Goal: Task Accomplishment & Management: Manage account settings

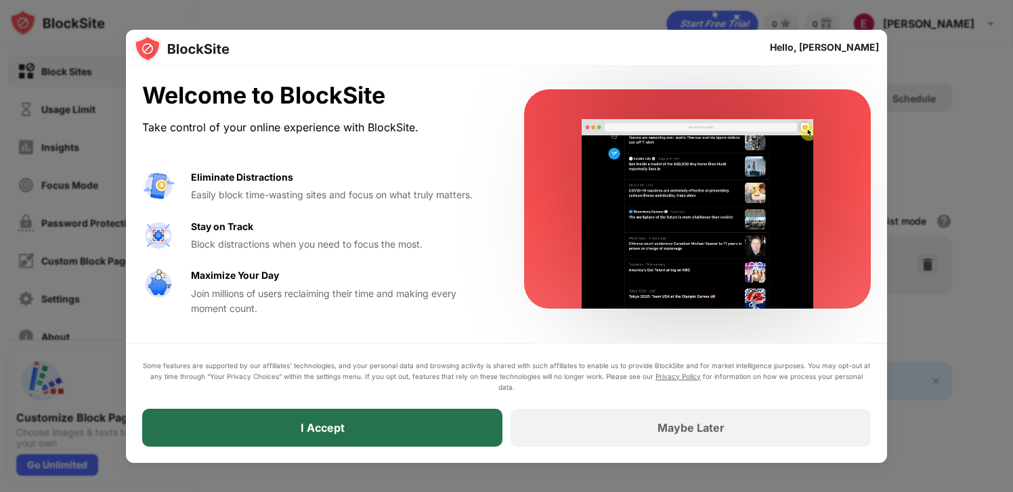
click at [297, 435] on div "I Accept" at bounding box center [322, 428] width 360 height 38
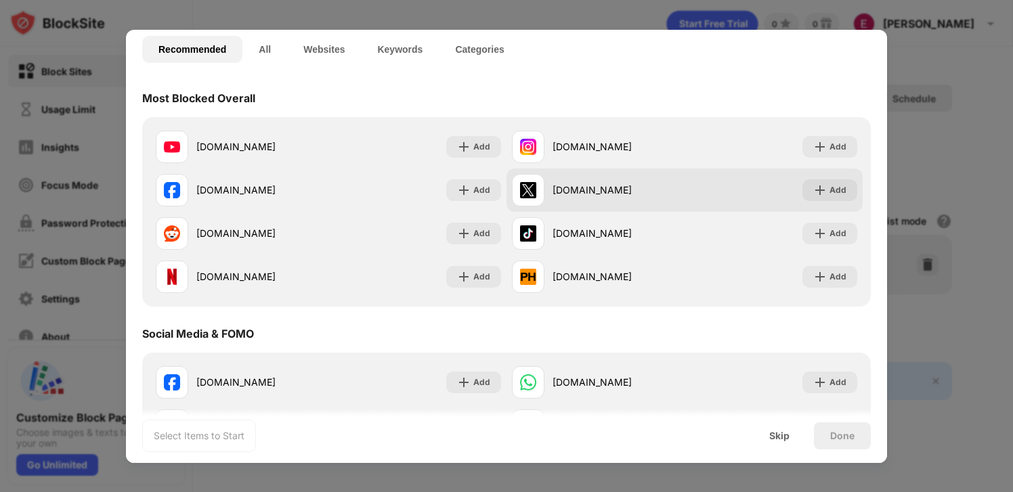
scroll to position [95, 0]
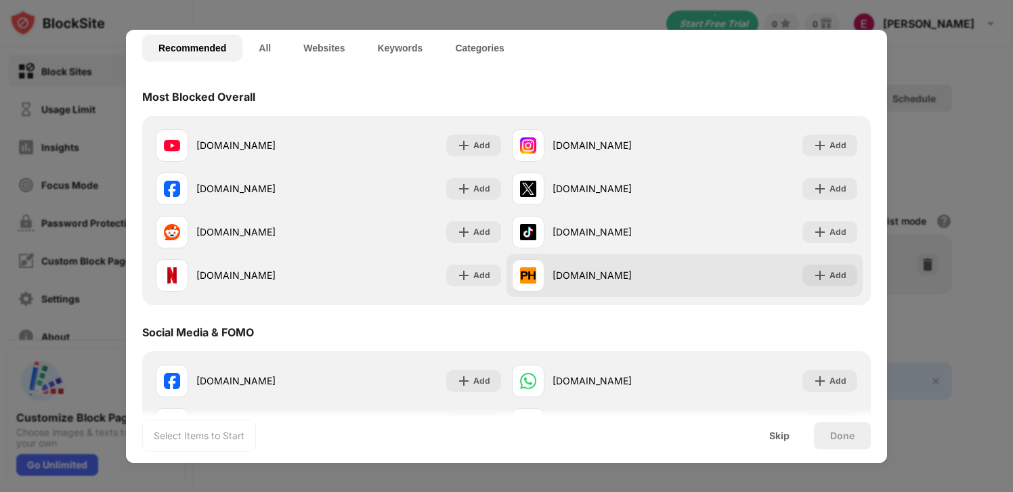
click at [582, 270] on div "[DOMAIN_NAME]" at bounding box center [619, 275] width 132 height 14
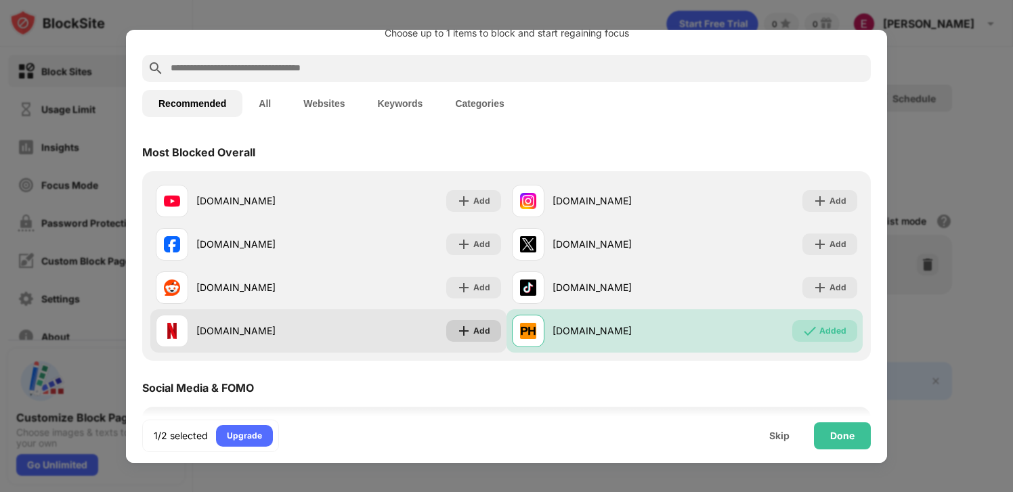
scroll to position [24, 0]
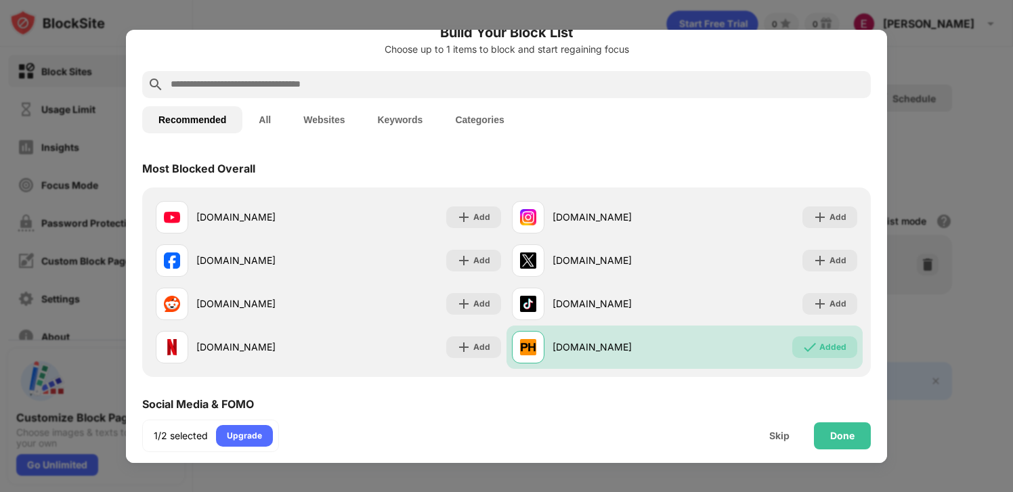
click at [431, 89] on input "text" at bounding box center [517, 85] width 696 height 16
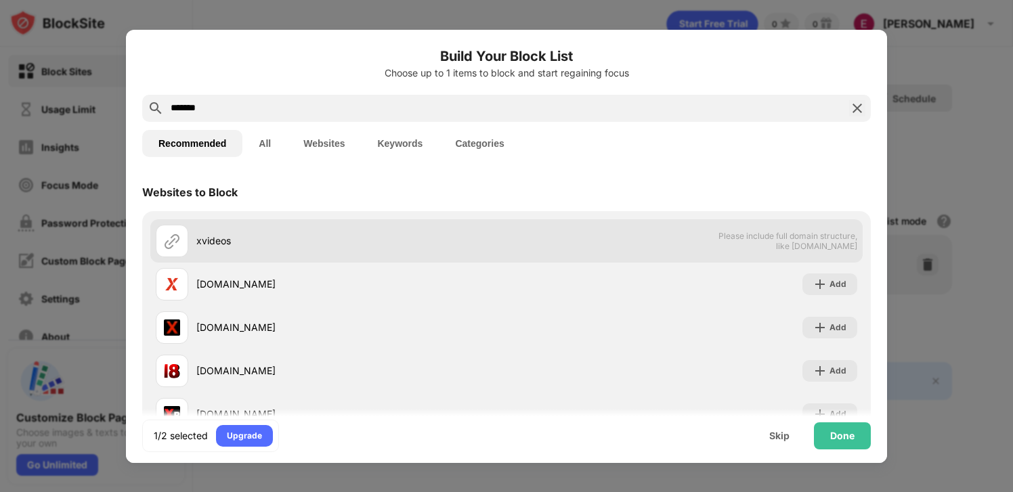
type input "*******"
click at [733, 261] on div "xvideos Please include full domain structure, like [DOMAIN_NAME]" at bounding box center [506, 240] width 712 height 43
click at [758, 247] on span "Please include full domain structure, like [DOMAIN_NAME]" at bounding box center [787, 241] width 139 height 20
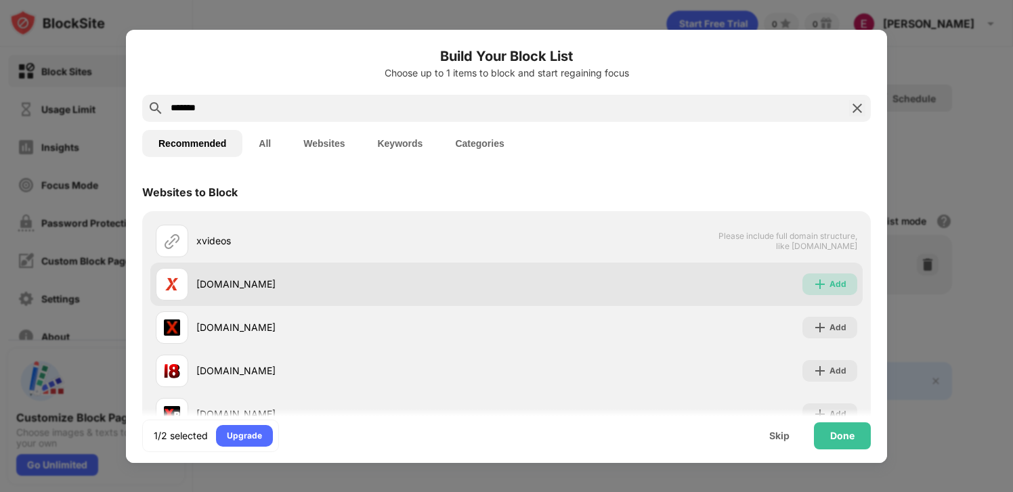
click at [803, 288] on div "Add" at bounding box center [829, 285] width 55 height 22
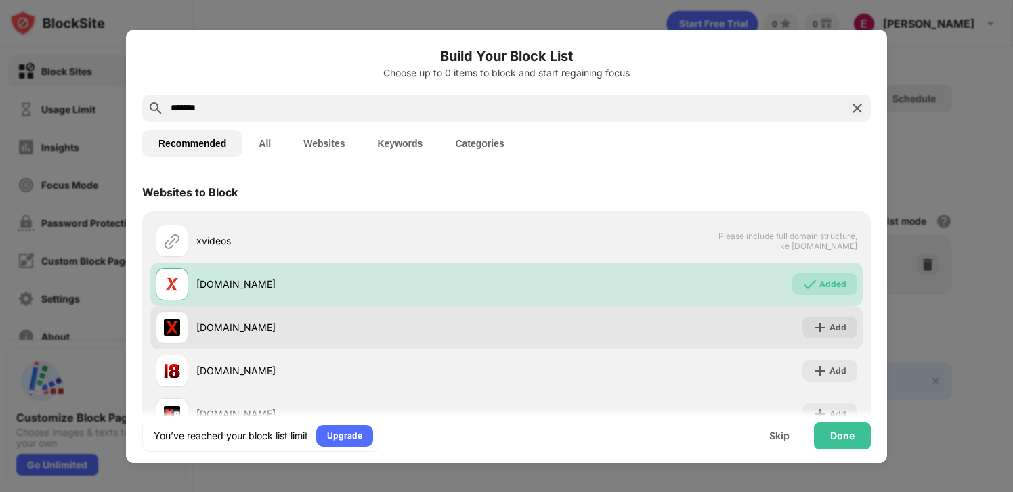
click at [791, 328] on div "[DOMAIN_NAME] Add" at bounding box center [506, 327] width 712 height 43
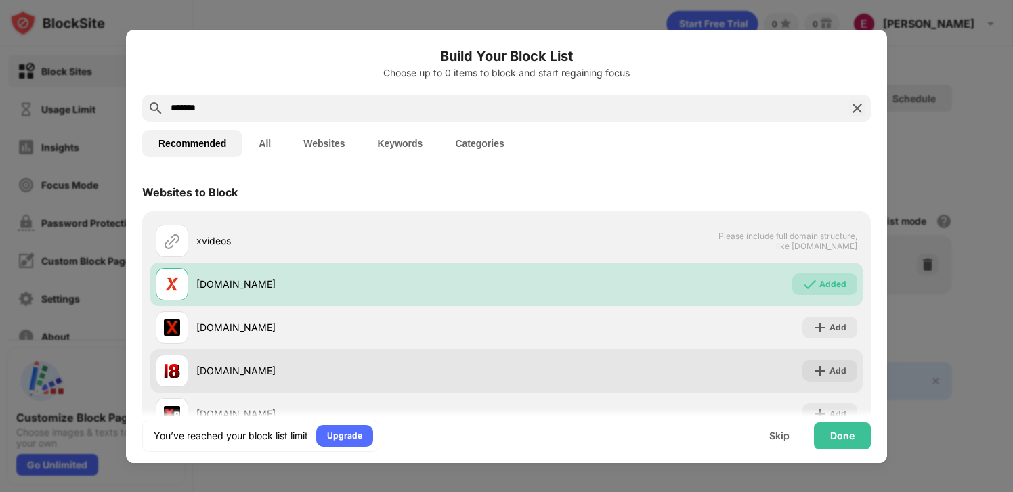
drag, startPoint x: 774, startPoint y: 374, endPoint x: 787, endPoint y: 372, distance: 13.0
click at [777, 373] on div "[DOMAIN_NAME] Add" at bounding box center [506, 370] width 712 height 43
click at [811, 364] on div "Add" at bounding box center [829, 371] width 55 height 22
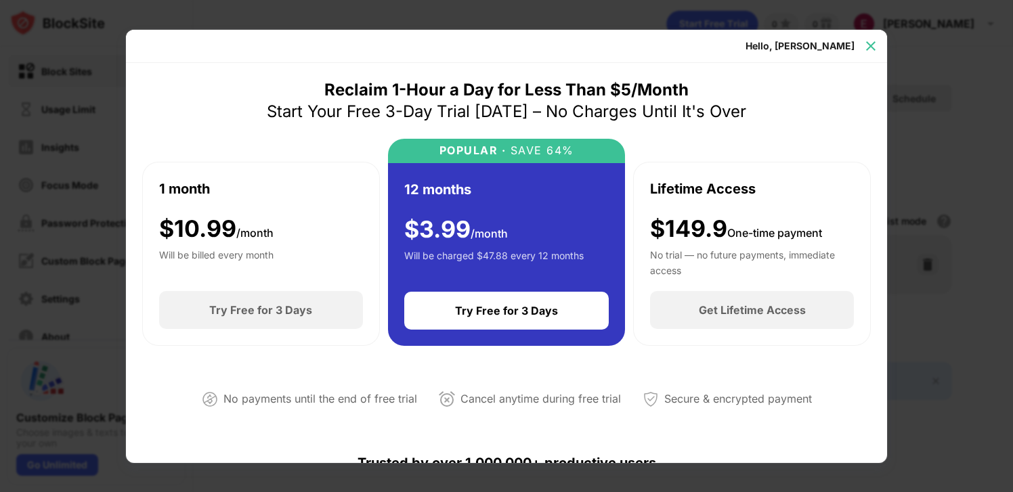
click at [873, 38] on div at bounding box center [871, 46] width 22 height 22
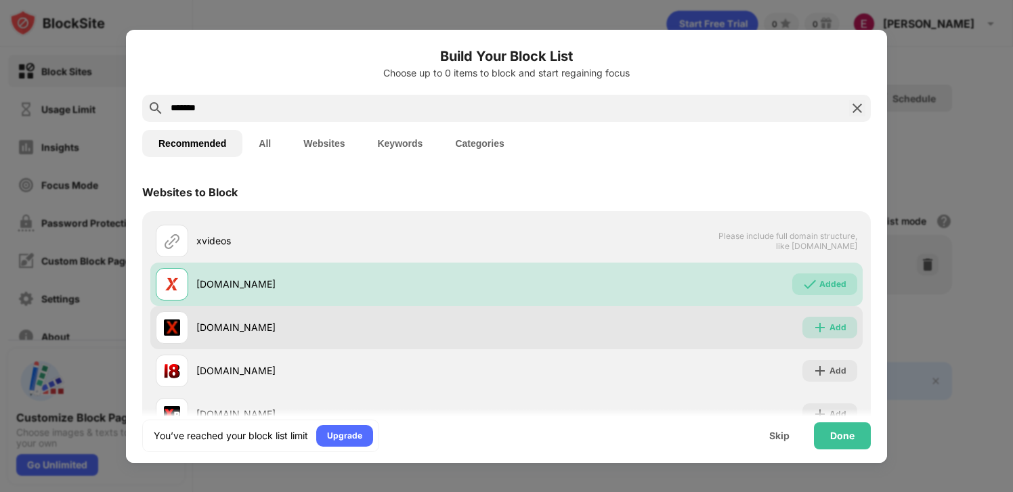
click at [814, 324] on img at bounding box center [820, 328] width 14 height 14
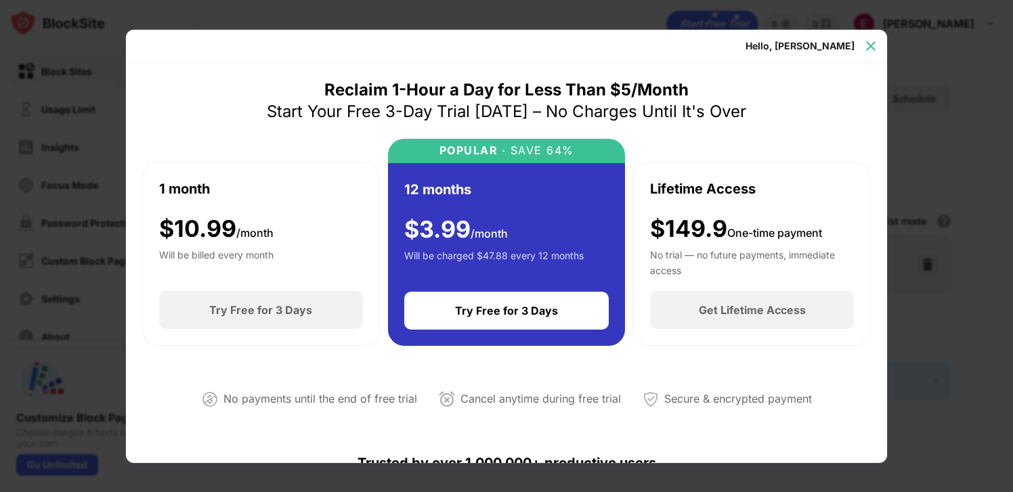
click at [871, 50] on img at bounding box center [871, 46] width 14 height 14
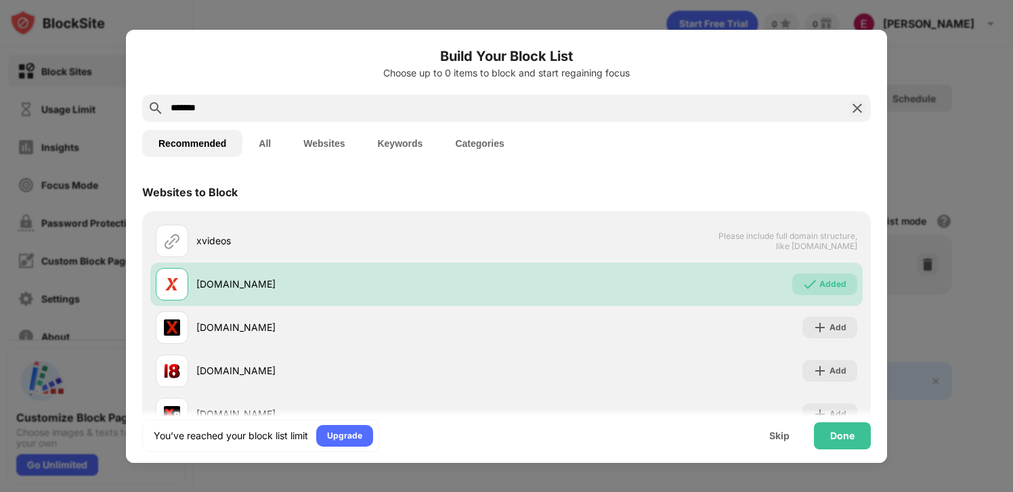
click at [211, 145] on button "Recommended" at bounding box center [192, 143] width 100 height 27
click at [844, 438] on div "Done" at bounding box center [842, 436] width 24 height 11
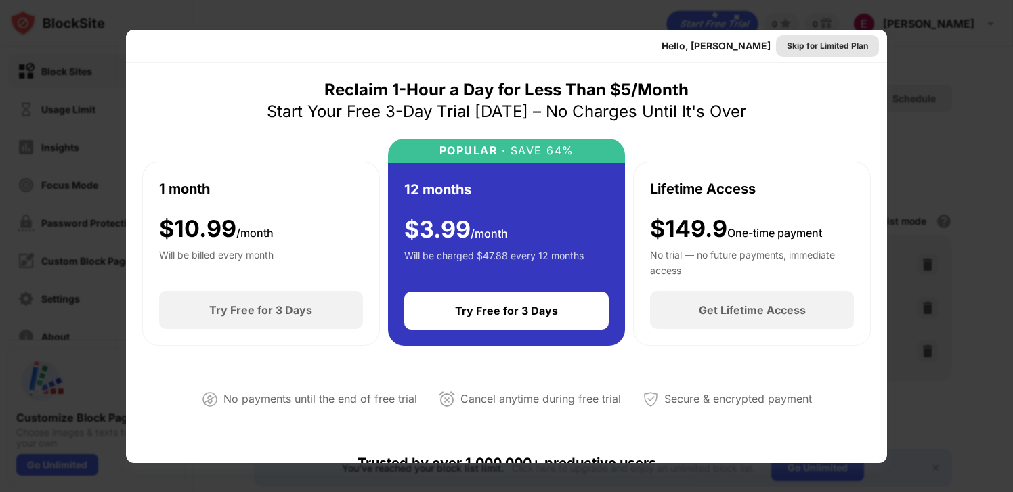
click at [818, 43] on div "Skip for Limited Plan" at bounding box center [827, 46] width 81 height 14
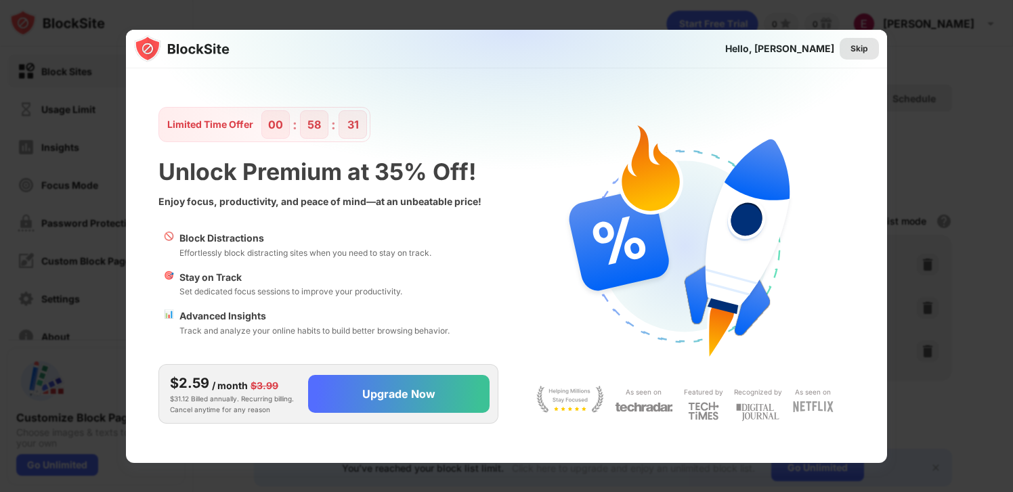
click at [859, 50] on div "Skip" at bounding box center [860, 49] width 18 height 14
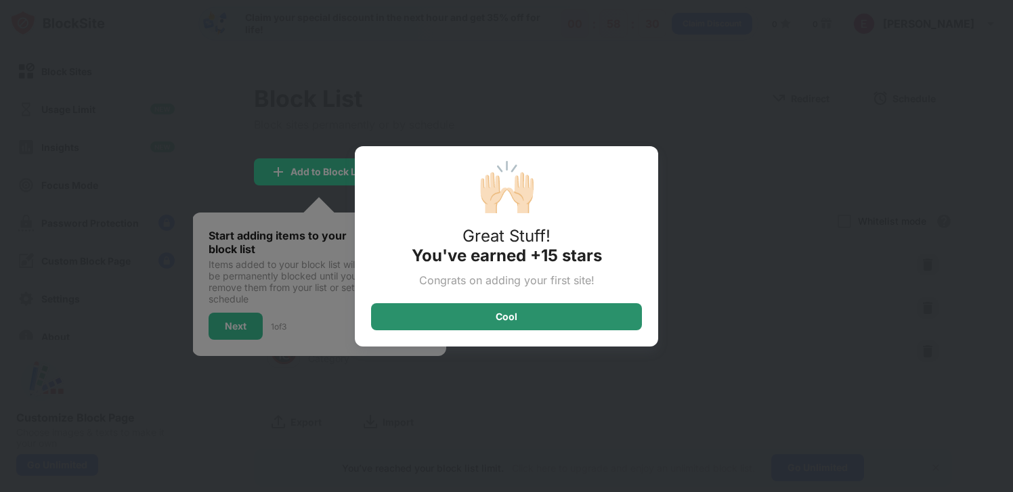
click at [532, 316] on div "Cool" at bounding box center [506, 316] width 271 height 27
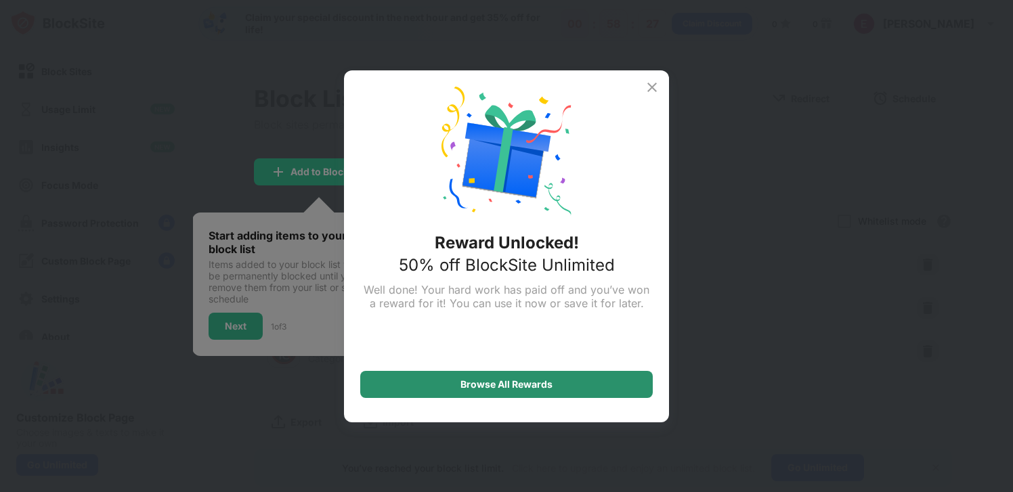
click at [505, 385] on div "Browse All Rewards" at bounding box center [506, 384] width 92 height 11
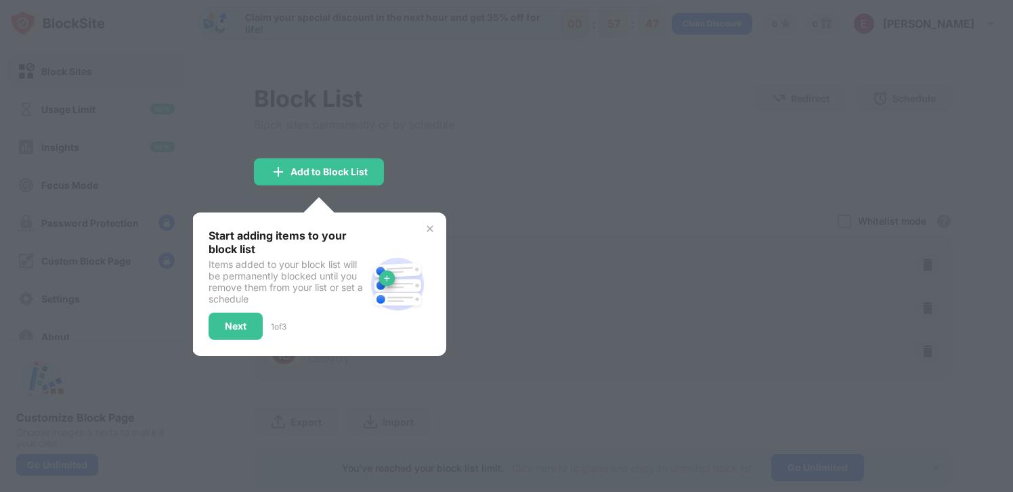
click at [432, 232] on img at bounding box center [430, 228] width 11 height 11
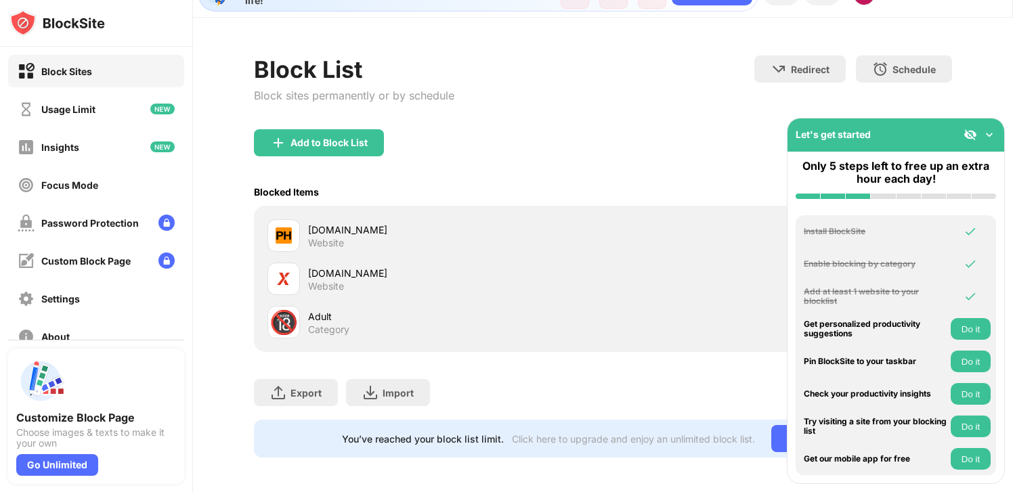
scroll to position [32, 0]
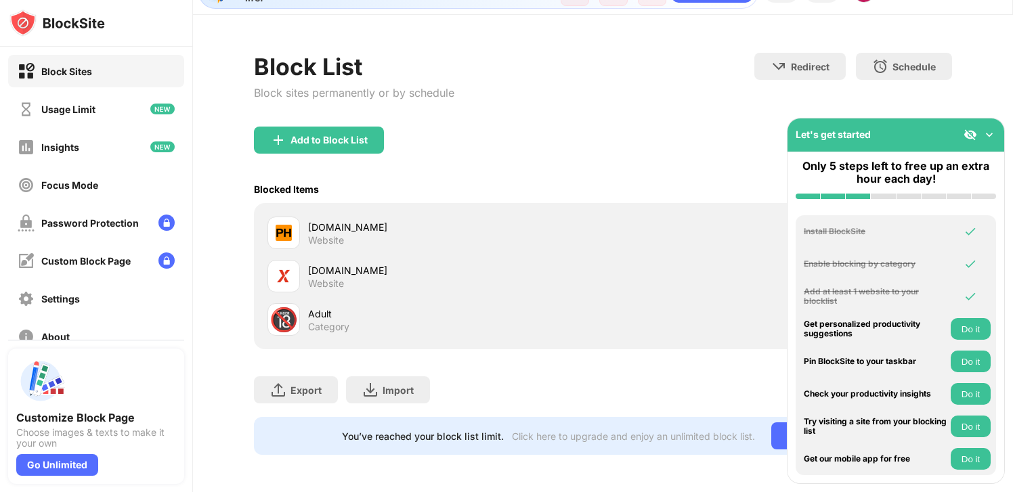
click at [988, 134] on img at bounding box center [990, 135] width 14 height 14
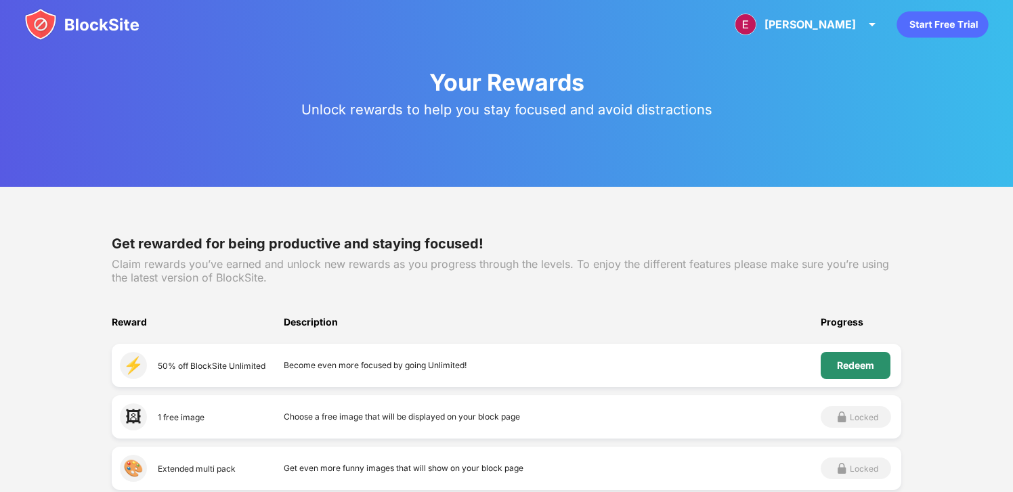
click at [853, 366] on div "Redeem" at bounding box center [855, 365] width 37 height 11
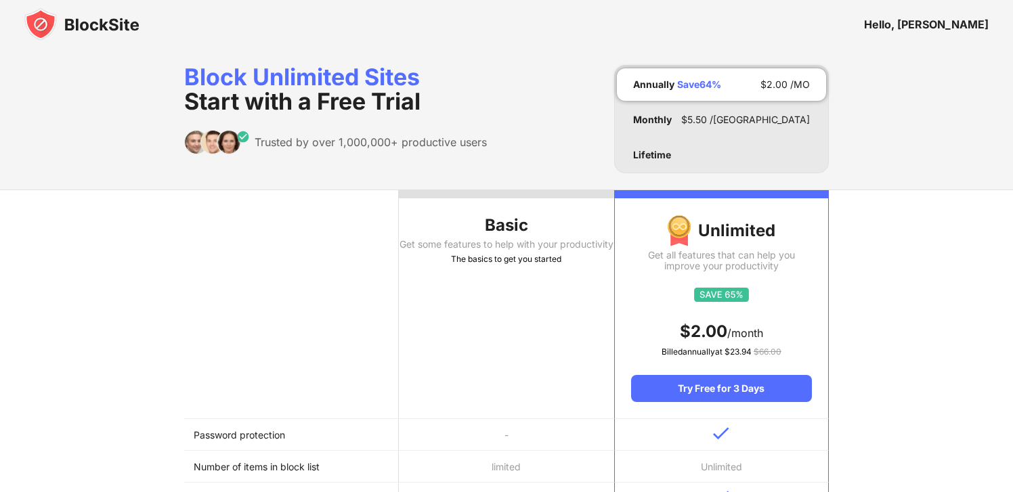
click at [538, 283] on th "Basic Get some features to help with your productivity The basics to get you st…" at bounding box center [506, 304] width 215 height 229
